Goal: Transaction & Acquisition: Purchase product/service

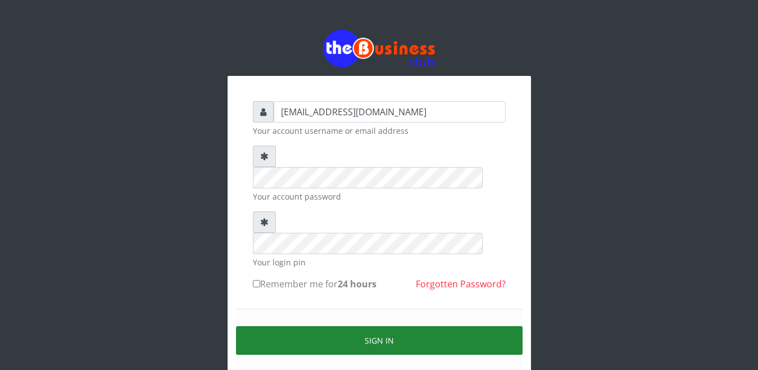
click at [346, 326] on button "Sign in" at bounding box center [379, 340] width 287 height 29
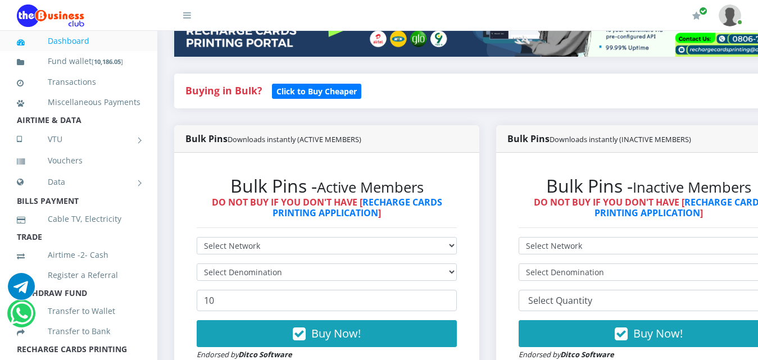
scroll to position [225, 0]
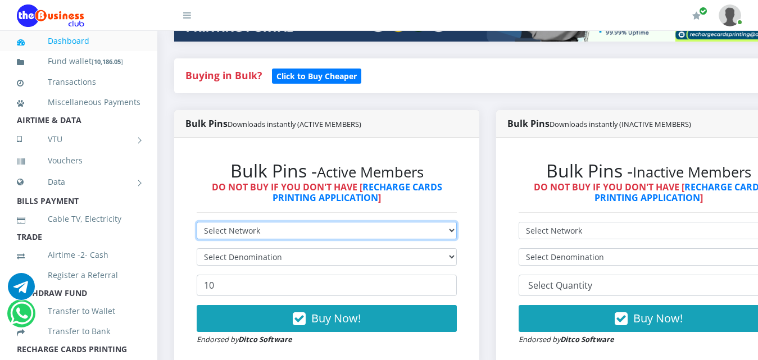
click at [423, 222] on select "Select Network MTN Globacom 9Mobile Airtel" at bounding box center [327, 230] width 260 height 17
select select "MTN"
click at [197, 222] on select "Select Network MTN Globacom 9Mobile Airtel" at bounding box center [327, 230] width 260 height 17
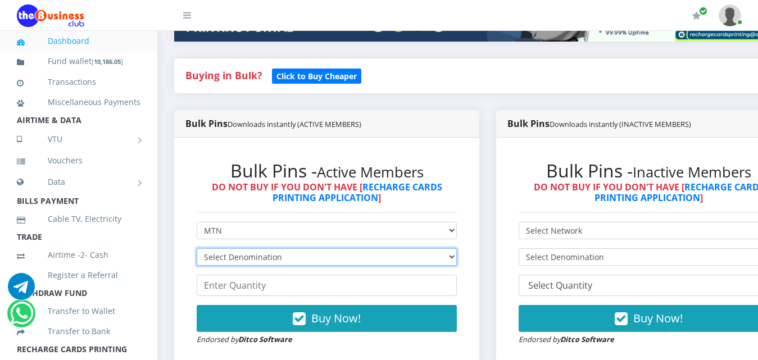
click at [416, 248] on select "Select Denomination MTN NGN100 - ₦96.99 MTN NGN200 - ₦193.98 MTN NGN400 - ₦387.…" at bounding box center [327, 256] width 260 height 17
select select "193.98-200"
click at [197, 248] on select "Select Denomination MTN NGN100 - ₦96.99 MTN NGN200 - ₦193.98 MTN NGN400 - ₦387.…" at bounding box center [327, 256] width 260 height 17
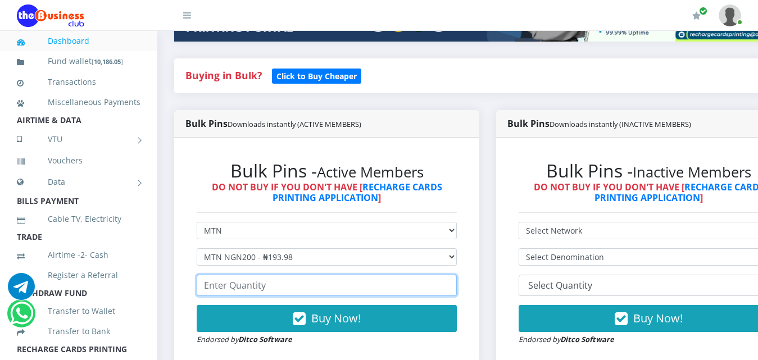
click at [384, 275] on input "number" at bounding box center [327, 285] width 260 height 21
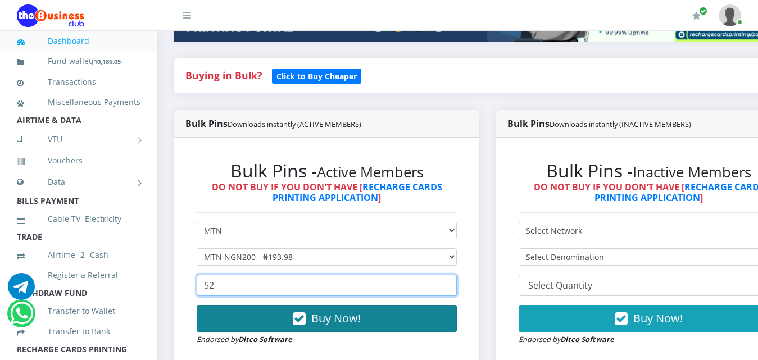
type input "52"
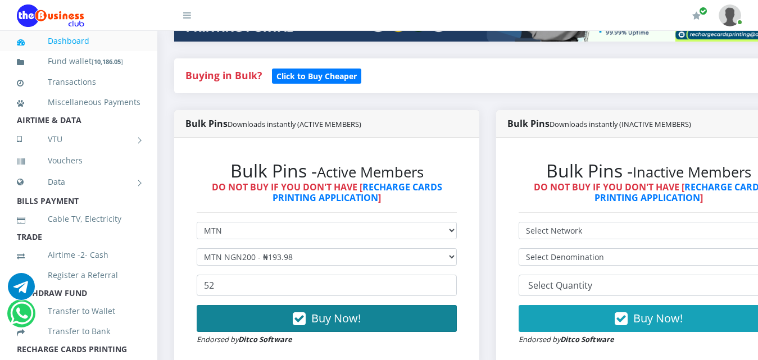
click at [335, 311] on span "Buy Now!" at bounding box center [335, 318] width 49 height 15
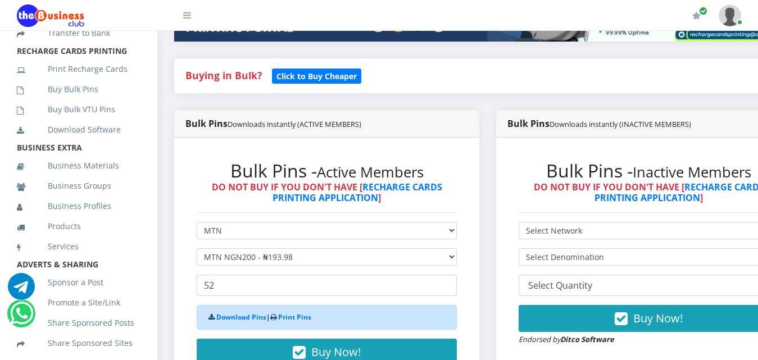
scroll to position [315, 0]
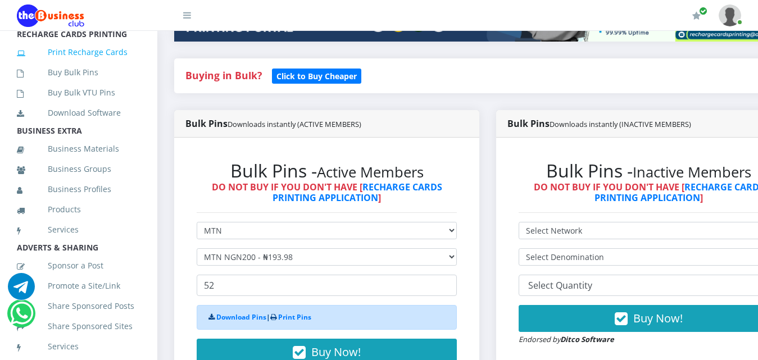
click at [93, 65] on link "Print Recharge Cards" at bounding box center [79, 52] width 124 height 26
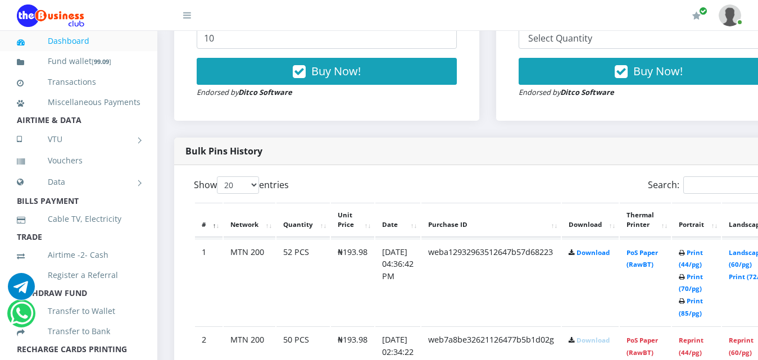
scroll to position [494, 0]
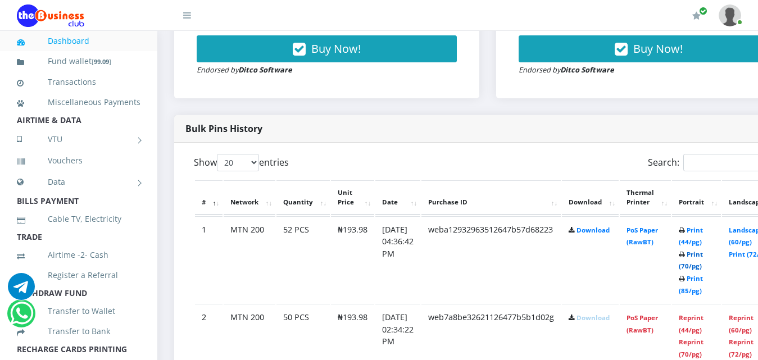
click at [703, 256] on link "Print (70/pg)" at bounding box center [691, 260] width 24 height 21
